Goal: Check status: Check status

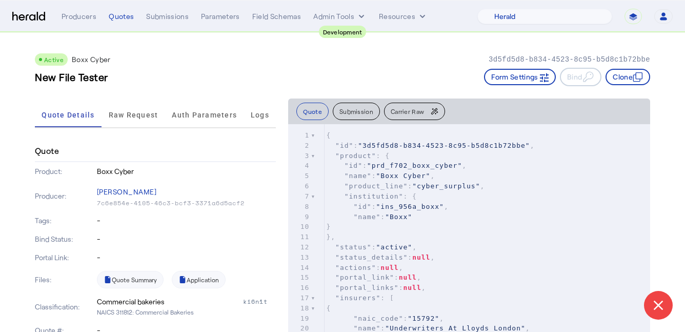
select select "pfm_2v8p_herald_api"
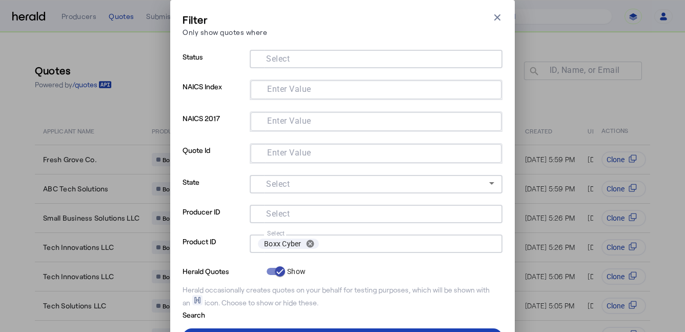
select select "pfm_2v8p_herald_api"
click at [497, 16] on icon "button" at bounding box center [497, 17] width 10 height 10
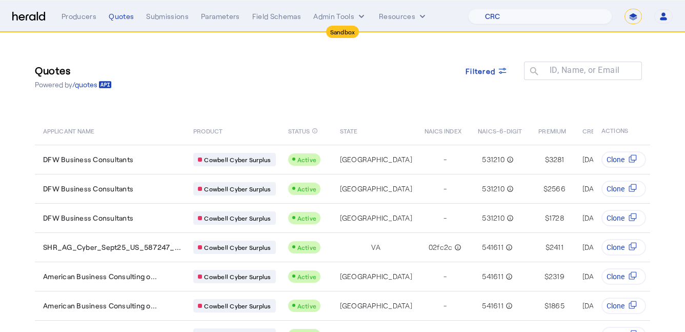
select select "pfm_h3db_crc"
select select "*******"
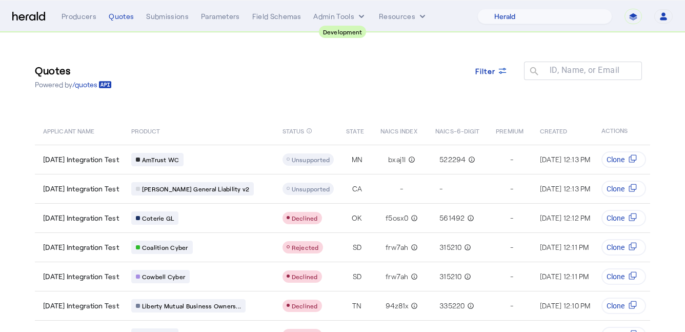
select select "pfm_2v8p_herald_api"
